Goal: Learn about a topic

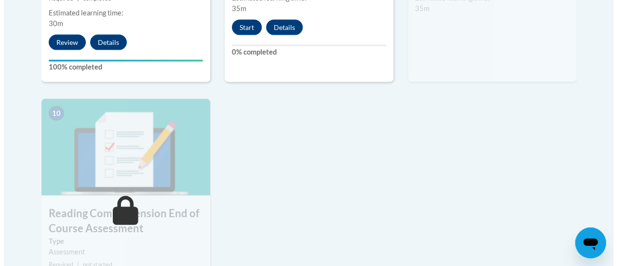
scroll to position [1038, 0]
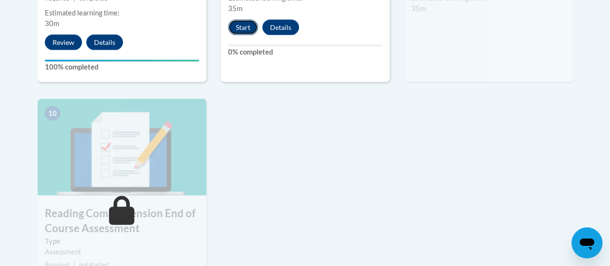
click at [242, 27] on button "Start" at bounding box center [243, 27] width 30 height 15
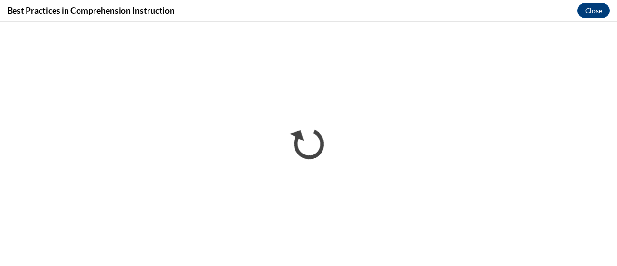
scroll to position [0, 0]
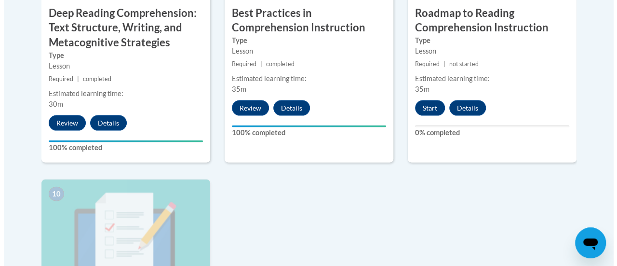
scroll to position [957, 0]
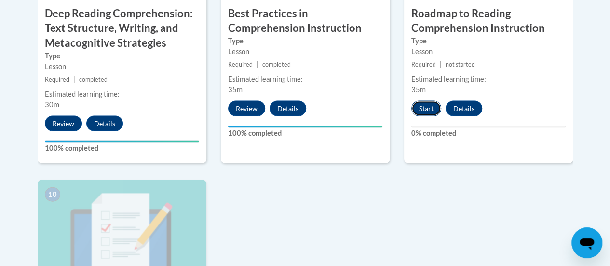
click at [430, 105] on button "Start" at bounding box center [426, 108] width 30 height 15
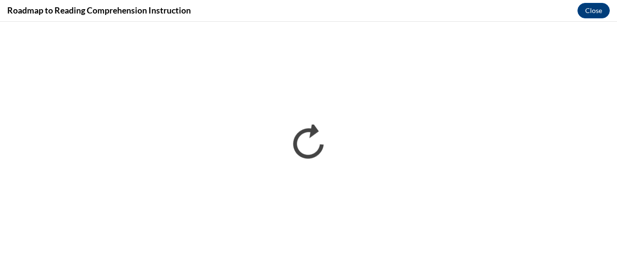
scroll to position [0, 0]
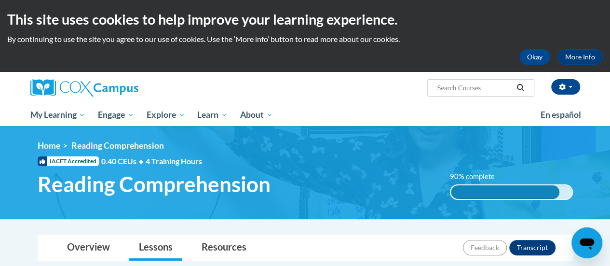
click at [574, 30] on div "This site uses cookies to help improve your learning experience. By continuing …" at bounding box center [305, 36] width 610 height 72
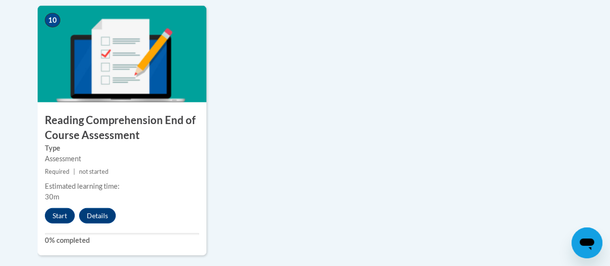
scroll to position [1132, 0]
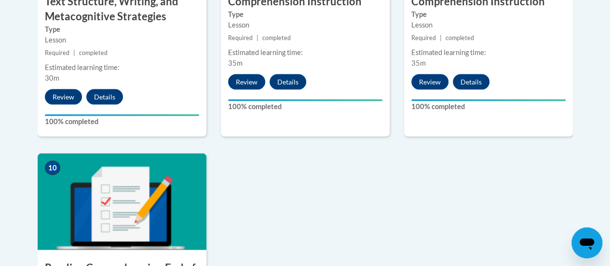
scroll to position [984, 0]
